Goal: Transaction & Acquisition: Purchase product/service

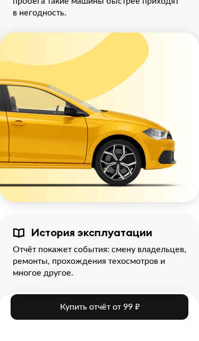
scroll to position [1399, 0]
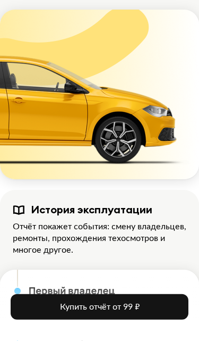
click at [119, 311] on span "Купить отчёт от 99 ₽" at bounding box center [100, 306] width 80 height 9
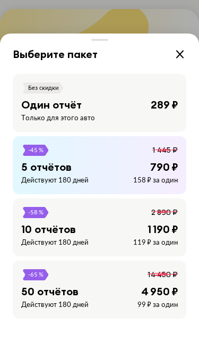
click at [159, 194] on div "-45 % 1 445 ₽ 5 отчётов 790 ₽ Действуют 180 дней 158 ₽ за один" at bounding box center [100, 165] width 174 height 58
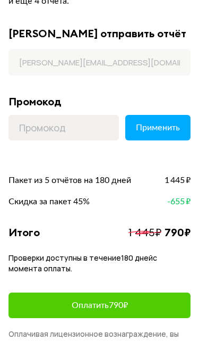
click at [128, 306] on span "Оплатить 790 ₽" at bounding box center [100, 305] width 56 height 9
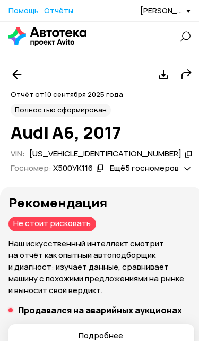
click at [114, 232] on div "Рекомендация Не стоит рисковать Наш искусственный интеллект смотрит на отчёт ка…" at bounding box center [102, 245] width 186 height 101
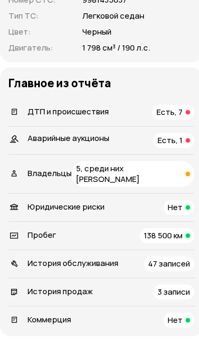
scroll to position [569, 0]
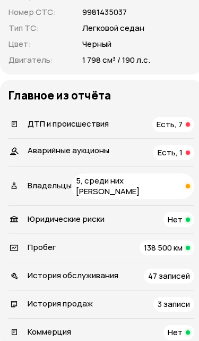
click at [150, 132] on div "ДТП и происшествия Есть, 7" at bounding box center [102, 124] width 186 height 15
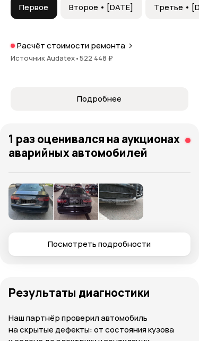
scroll to position [1616, 0]
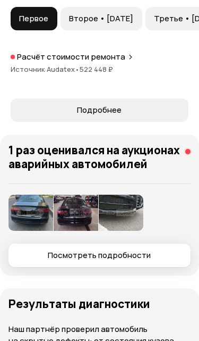
click at [36, 217] on img at bounding box center [31, 212] width 45 height 36
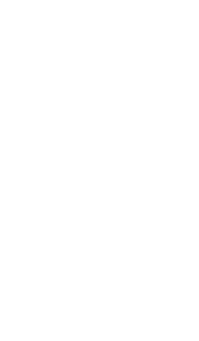
scroll to position [901, 0]
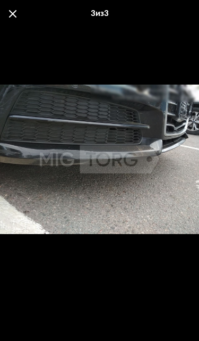
click at [14, 15] on span at bounding box center [12, 13] width 7 height 7
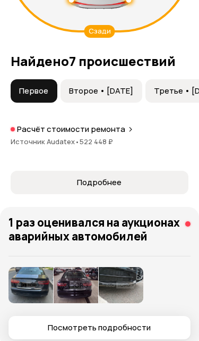
scroll to position [1548, 0]
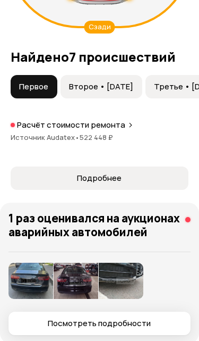
click at [140, 183] on span "Подробнее" at bounding box center [99, 178] width 160 height 11
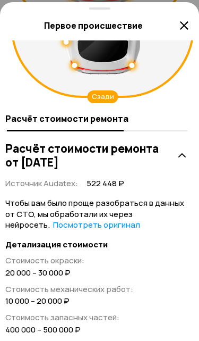
scroll to position [176, 3]
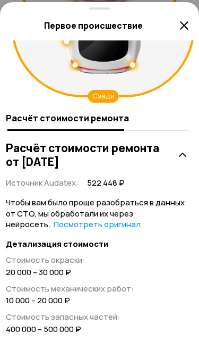
click at [125, 223] on link "Посмотреть оригинал" at bounding box center [97, 223] width 87 height 11
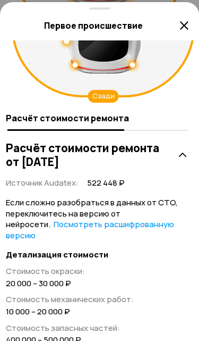
click at [136, 227] on link "Посмотреть расшифрованную версию" at bounding box center [90, 229] width 168 height 22
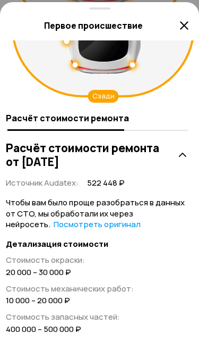
click at [135, 224] on link "Посмотреть оригинал" at bounding box center [97, 223] width 87 height 11
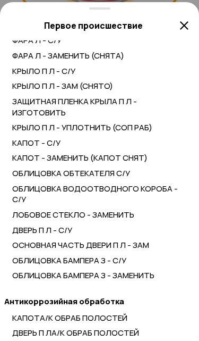
scroll to position [1008, 4]
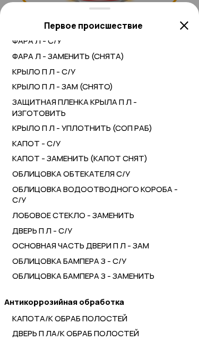
click at [175, 29] on h5 "Первое происшествие" at bounding box center [94, 25] width 170 height 11
click at [178, 31] on icon at bounding box center [184, 25] width 13 height 13
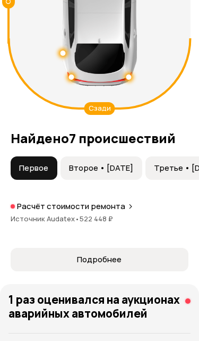
scroll to position [1466, 0]
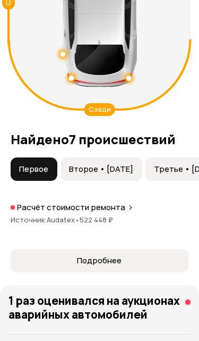
click at [123, 174] on span "Второе • 21 мар 2021" at bounding box center [101, 169] width 64 height 11
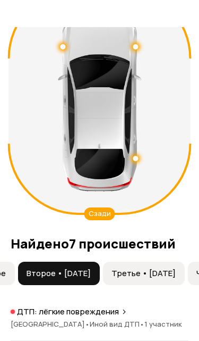
scroll to position [1393, 0]
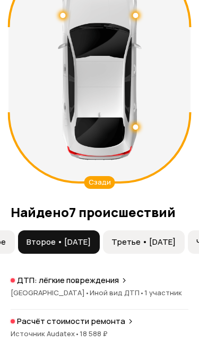
click at [158, 244] on span "Третье • 16 июл 2021" at bounding box center [144, 241] width 64 height 11
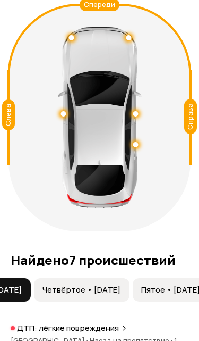
scroll to position [0, 198]
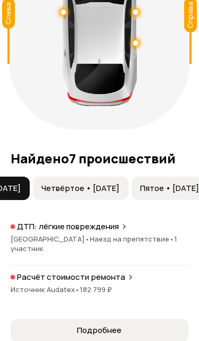
click at [120, 193] on span "Четвёртое • 27 май 2023" at bounding box center [80, 188] width 78 height 11
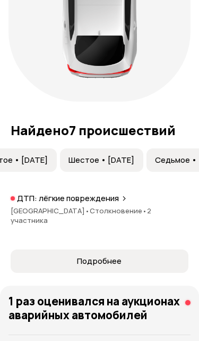
scroll to position [0, 351]
click at [55, 172] on button "Пятое • 29 июл 2024" at bounding box center [16, 159] width 77 height 23
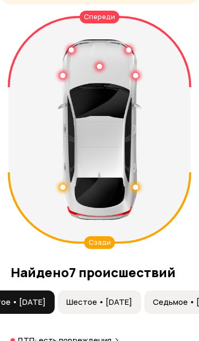
scroll to position [1332, 0]
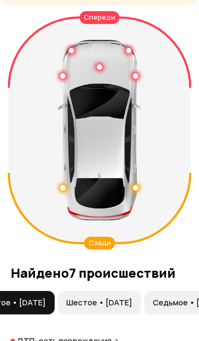
click at [141, 297] on button "Шестое • 10 июн 2025" at bounding box center [99, 302] width 83 height 23
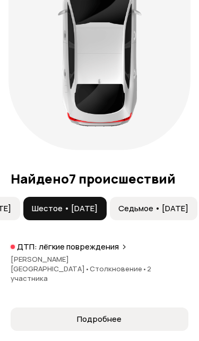
scroll to position [0, 492]
click at [150, 214] on span "Седьмое • 10 июл 2025" at bounding box center [153, 208] width 70 height 11
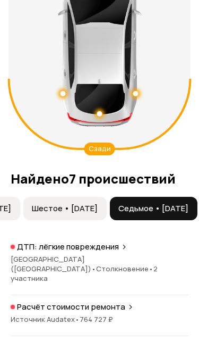
scroll to position [1440, 0]
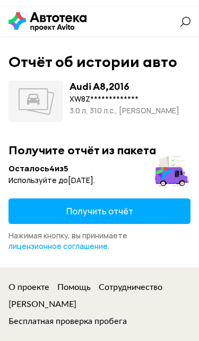
scroll to position [16, 0]
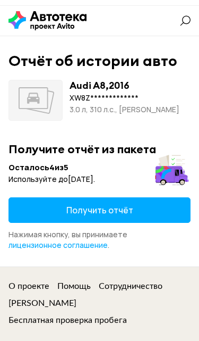
click at [135, 207] on button "Получить отчёт" at bounding box center [100, 210] width 182 height 26
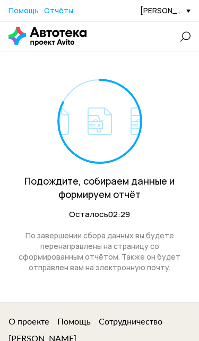
scroll to position [29, 0]
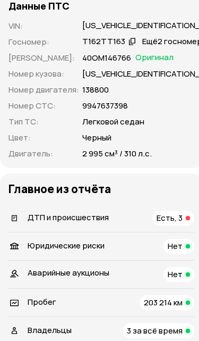
scroll to position [475, 0]
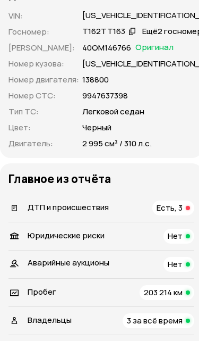
click at [160, 213] on span "Есть, 3" at bounding box center [170, 207] width 26 height 11
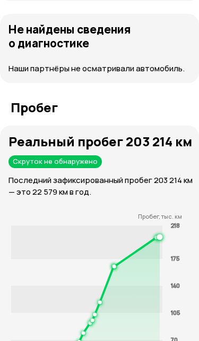
scroll to position [2062, 0]
